Goal: Task Accomplishment & Management: Manage account settings

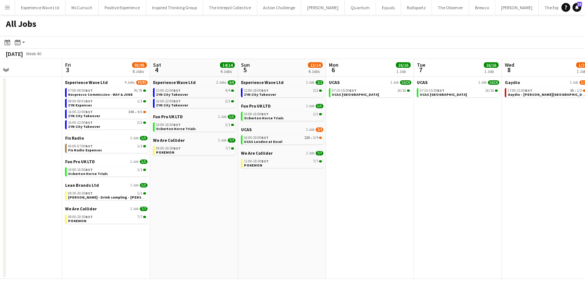
scroll to position [0, 201]
click at [126, 93] on span "Nespresso Commission - MAY & JUNE" at bounding box center [101, 94] width 65 height 5
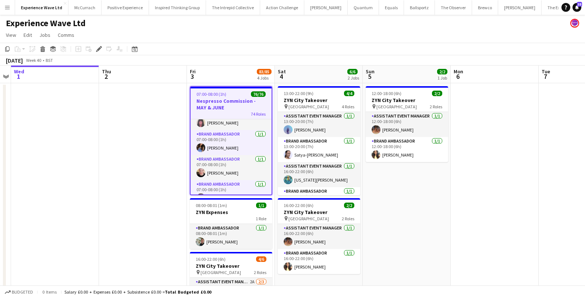
scroll to position [1121, 0]
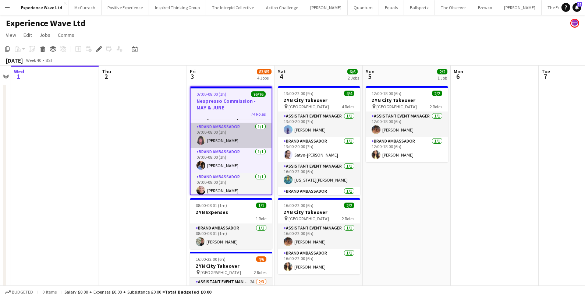
click at [243, 134] on app-card-role "Brand Ambassador 1/1 07:00-08:00 (1h) Annamarie Harrington" at bounding box center [231, 135] width 81 height 25
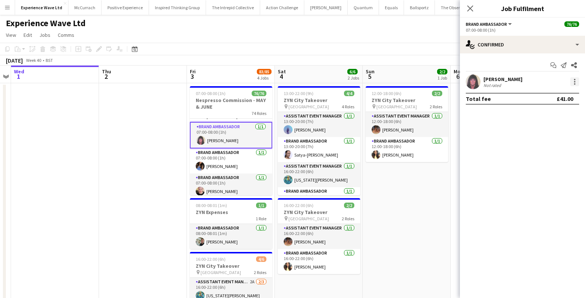
click at [574, 78] on div at bounding box center [574, 81] width 9 height 9
click at [553, 97] on span "Edit fee" at bounding box center [551, 95] width 46 height 7
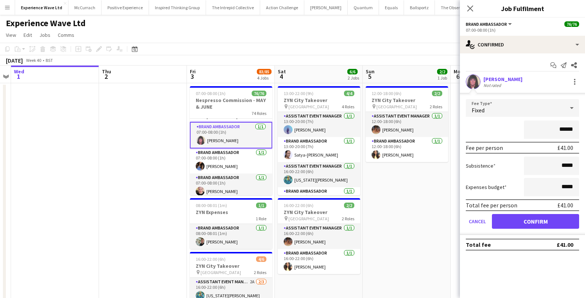
drag, startPoint x: 574, startPoint y: 130, endPoint x: 559, endPoint y: 131, distance: 15.1
click at [559, 131] on input "******" at bounding box center [551, 129] width 55 height 18
type input "*******"
click at [553, 218] on button "Confirm" at bounding box center [535, 221] width 87 height 15
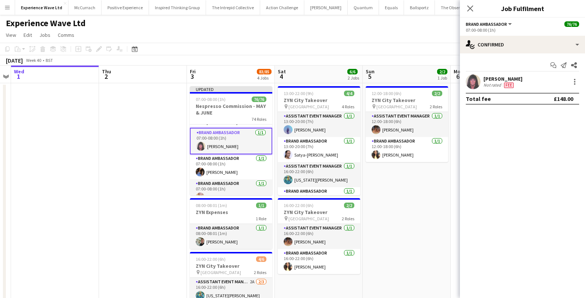
click at [417, 218] on app-date-cell "12:00-18:00 (6h) 2/2 ZYN City Takeover pin Newcastle 2 Roles Assistant Event Ma…" at bounding box center [407, 269] width 88 height 372
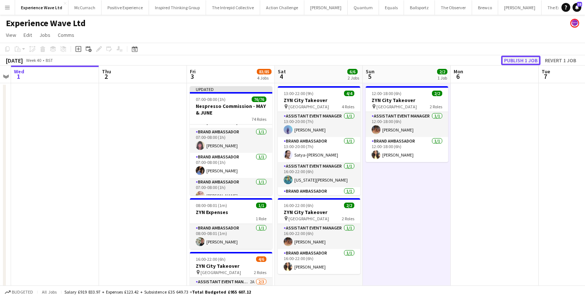
click at [531, 57] on button "Publish 1 job" at bounding box center [520, 61] width 39 height 10
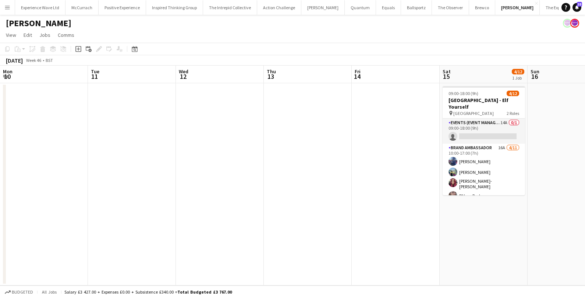
scroll to position [0, 274]
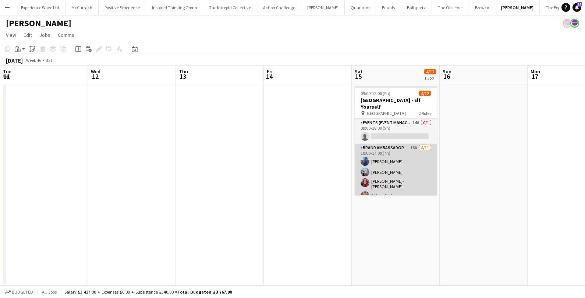
drag, startPoint x: 0, startPoint y: 0, endPoint x: 217, endPoint y: 161, distance: 270.1
click at [355, 161] on app-card-role "Brand Ambassador 16A 4/11 10:00-17:00 (7h) Jessica Jones Johedennys Santana Cha…" at bounding box center [396, 211] width 82 height 134
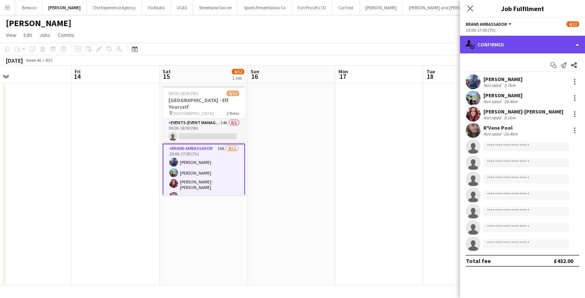
click at [515, 47] on div "single-neutral-actions-check-2 Confirmed" at bounding box center [522, 45] width 125 height 18
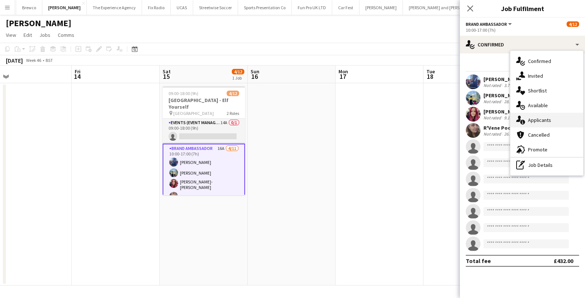
click at [524, 125] on div "single-neutral-actions-information Applicants" at bounding box center [546, 120] width 73 height 15
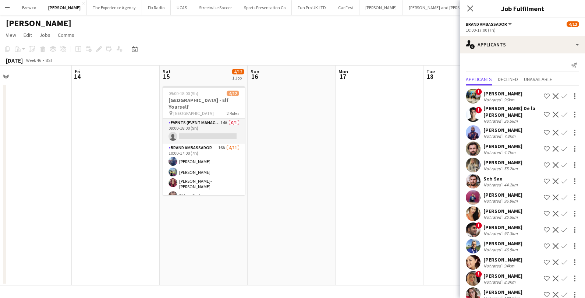
click at [520, 131] on div "Eugene E Okafor" at bounding box center [503, 130] width 39 height 7
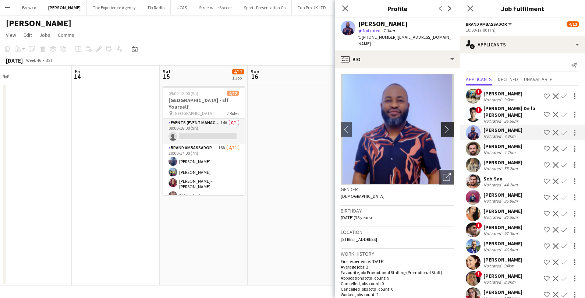
click at [444, 125] on app-icon "chevron-right" at bounding box center [448, 129] width 11 height 8
click at [443, 125] on app-icon "chevron-right" at bounding box center [448, 129] width 11 height 8
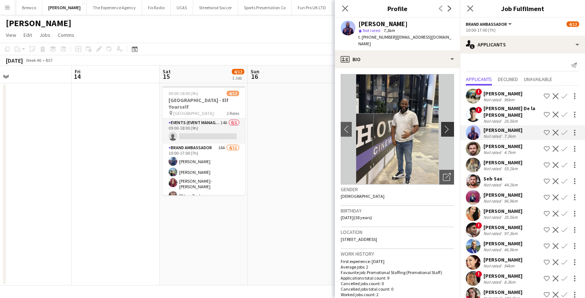
click at [443, 125] on app-icon "chevron-right" at bounding box center [448, 129] width 11 height 8
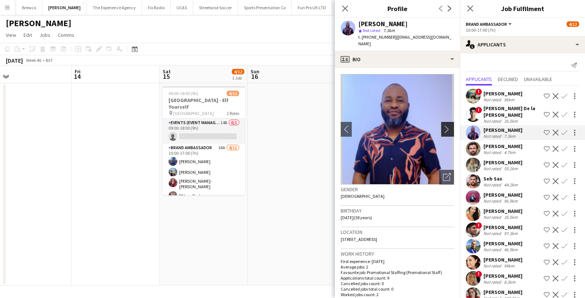
click at [443, 125] on app-icon "chevron-right" at bounding box center [448, 129] width 11 height 8
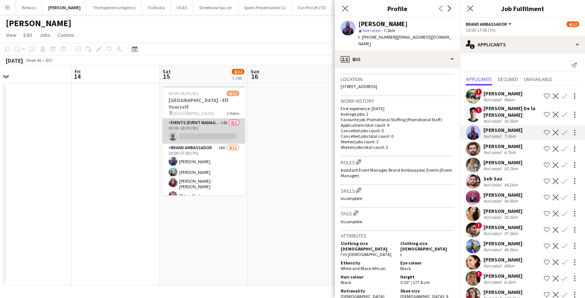
click at [215, 119] on app-card-role "Events (Event Manager) 14A 0/1 09:00-18:00 (9h) single-neutral-actions" at bounding box center [204, 131] width 82 height 25
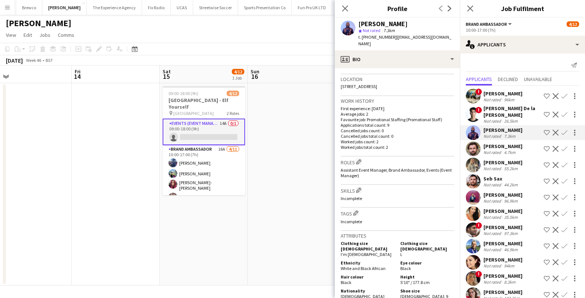
click at [215, 119] on app-card-role "Events (Event Manager) 14A 0/1 09:00-18:00 (9h) single-neutral-actions" at bounding box center [204, 132] width 82 height 26
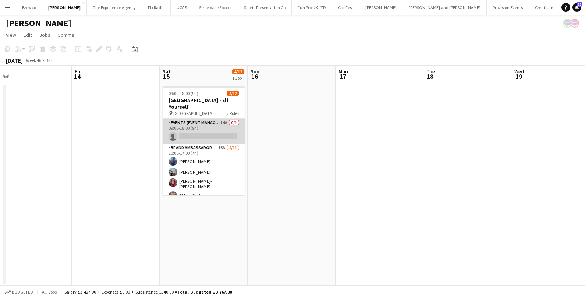
click at [215, 119] on app-card-role "Events (Event Manager) 14A 0/1 09:00-18:00 (9h) single-neutral-actions" at bounding box center [204, 131] width 82 height 25
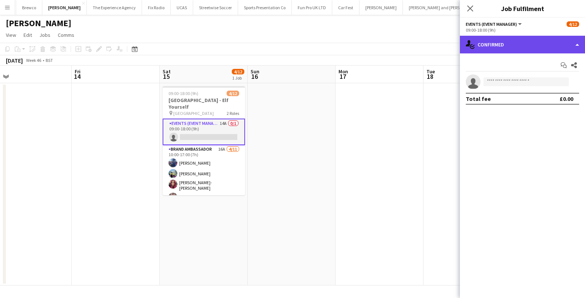
click at [513, 47] on div "single-neutral-actions-check-2 Confirmed" at bounding box center [522, 45] width 125 height 18
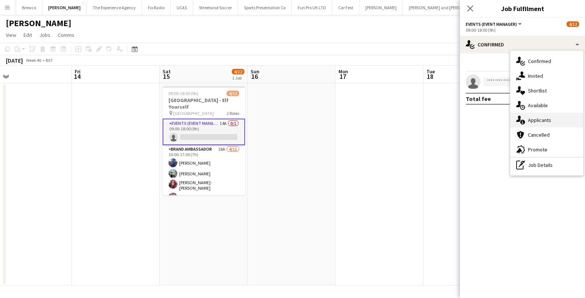
click at [542, 116] on div "single-neutral-actions-information Applicants" at bounding box center [546, 120] width 73 height 15
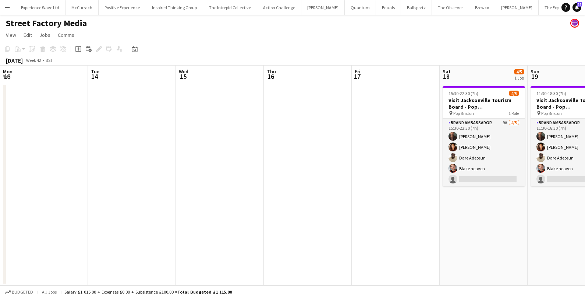
scroll to position [0, 253]
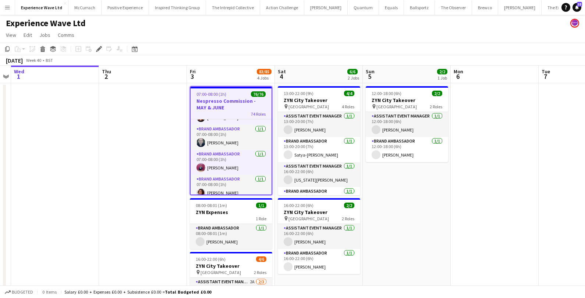
scroll to position [418, 0]
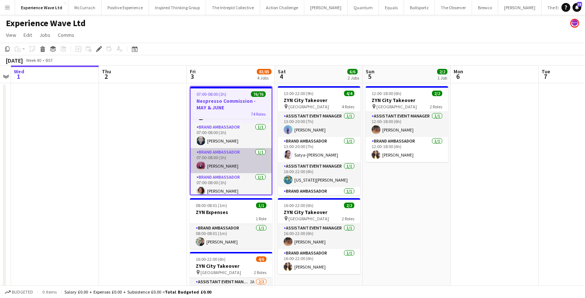
click at [232, 155] on app-card-role "Brand Ambassador [DATE] 07:00-08:00 (1h) [PERSON_NAME]" at bounding box center [231, 160] width 81 height 25
